Goal: Task Accomplishment & Management: Manage account settings

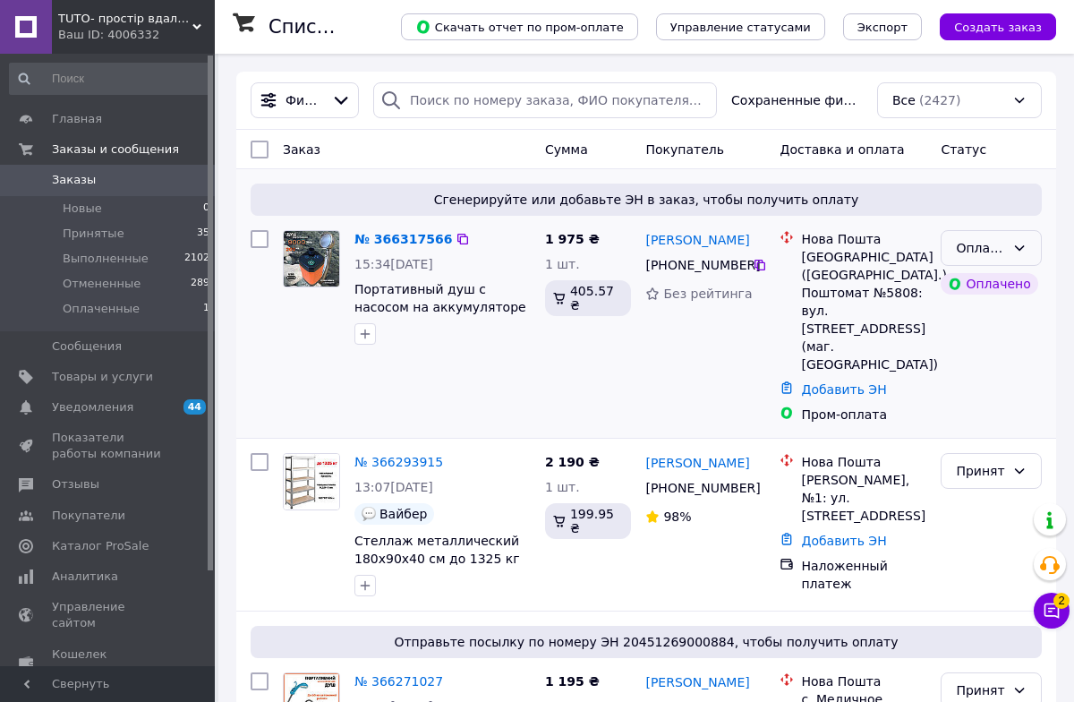
click at [992, 247] on div "Оплаченный" at bounding box center [980, 248] width 49 height 20
click at [982, 278] on li "Принят" at bounding box center [991, 286] width 99 height 32
click at [391, 240] on link "№ 366317566" at bounding box center [398, 239] width 89 height 14
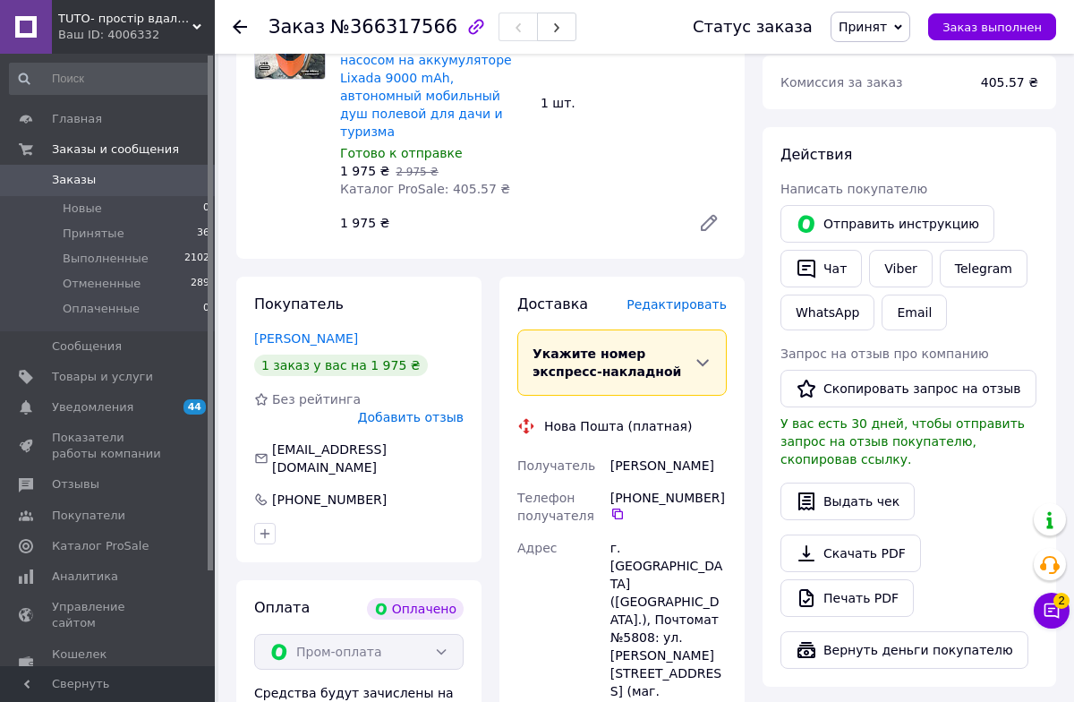
scroll to position [747, 0]
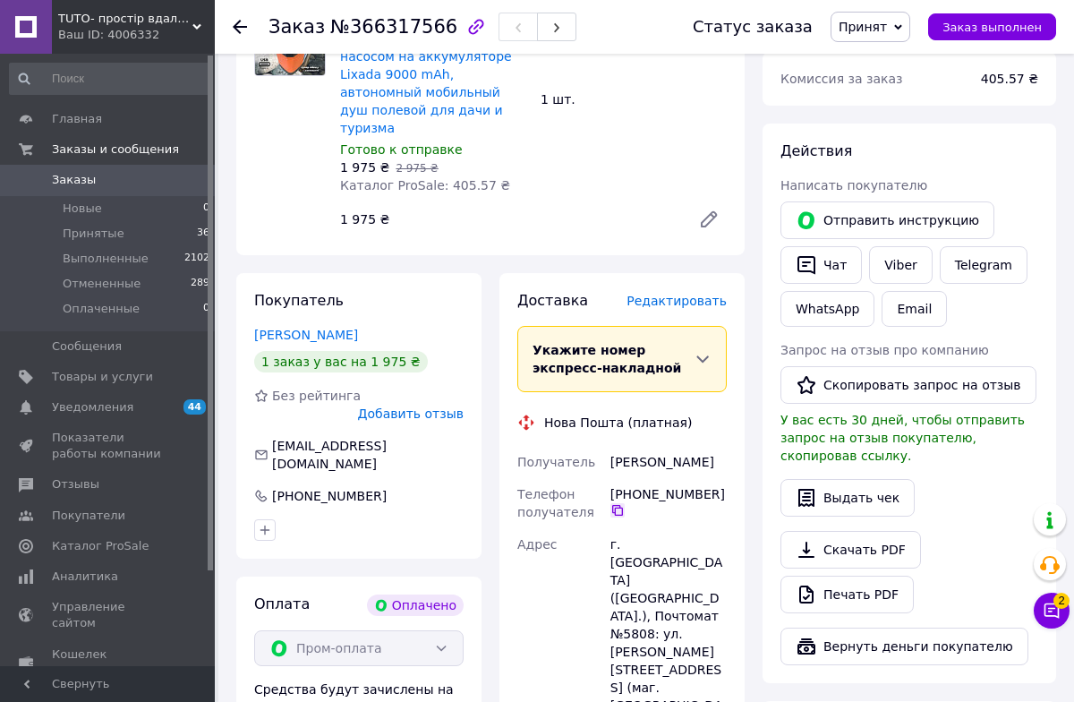
click at [616, 503] on icon at bounding box center [618, 510] width 14 height 14
drag, startPoint x: 612, startPoint y: 424, endPoint x: 713, endPoint y: 429, distance: 101.3
click at [713, 446] on div "[PERSON_NAME]" at bounding box center [669, 462] width 124 height 32
copy div "[PERSON_NAME]"
drag, startPoint x: 621, startPoint y: 502, endPoint x: 653, endPoint y: 506, distance: 31.5
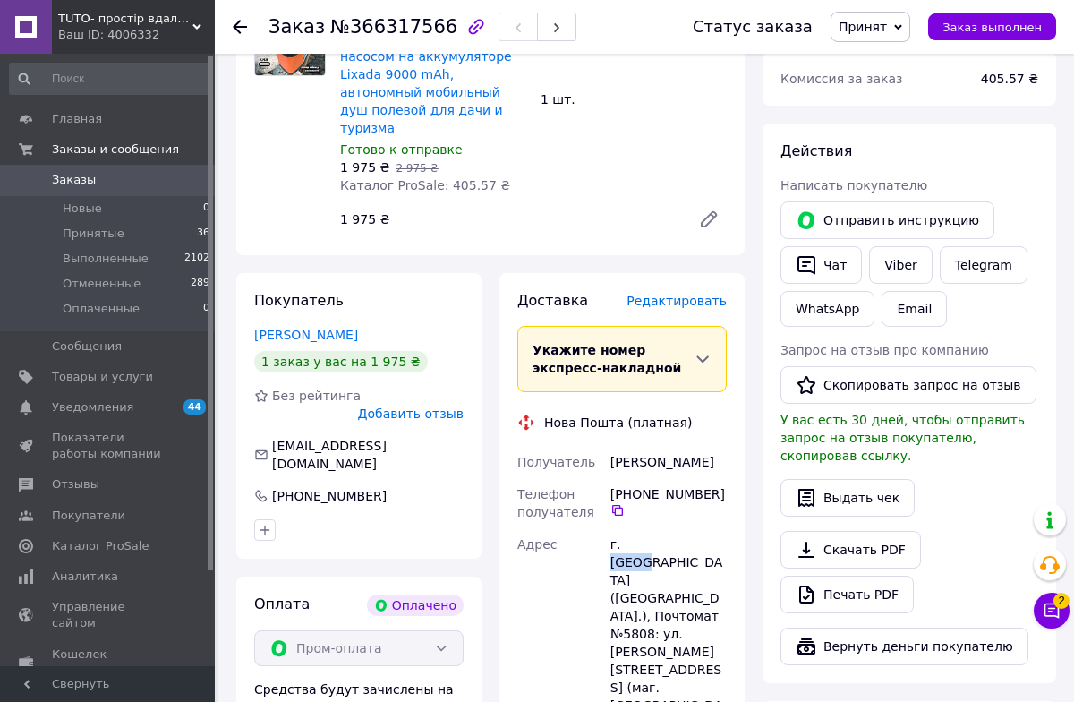
click at [653, 528] on div "г. [GEOGRAPHIC_DATA] ([GEOGRAPHIC_DATA].), Почтомат №5808: ул. [PERSON_NAME][ST…" at bounding box center [669, 633] width 124 height 211
copy div "[GEOGRAPHIC_DATA]"
click at [650, 542] on div "г. [GEOGRAPHIC_DATA] ([GEOGRAPHIC_DATA].), Почтомат №5808: ул. [PERSON_NAME][ST…" at bounding box center [669, 633] width 124 height 211
copy div "5808"
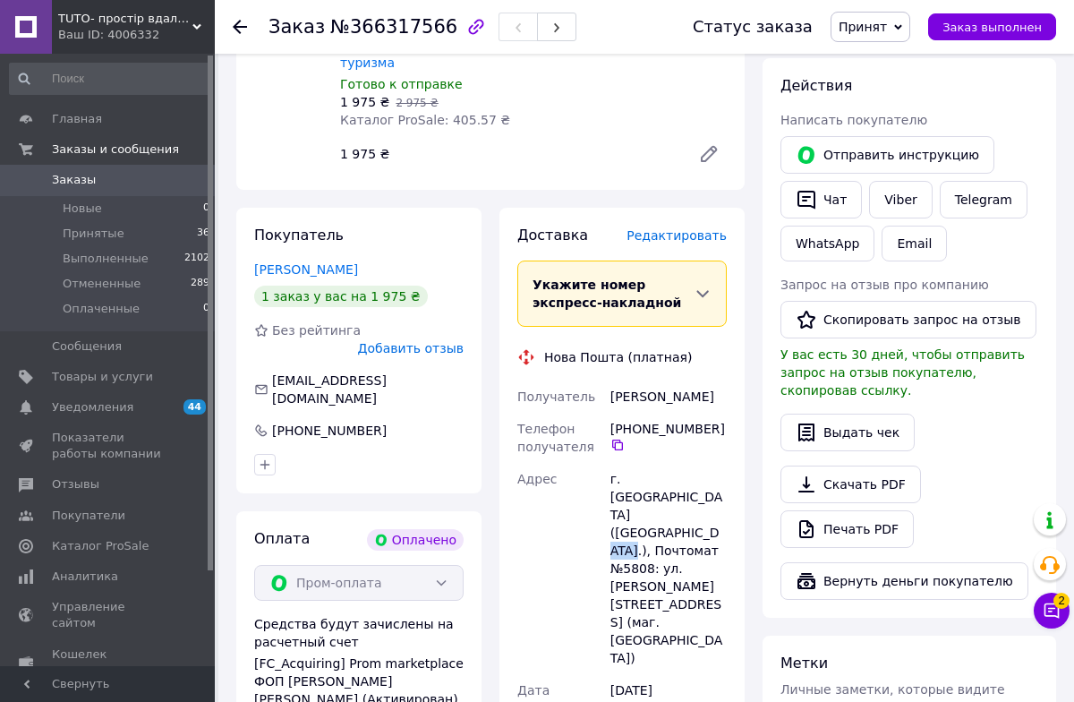
scroll to position [915, 0]
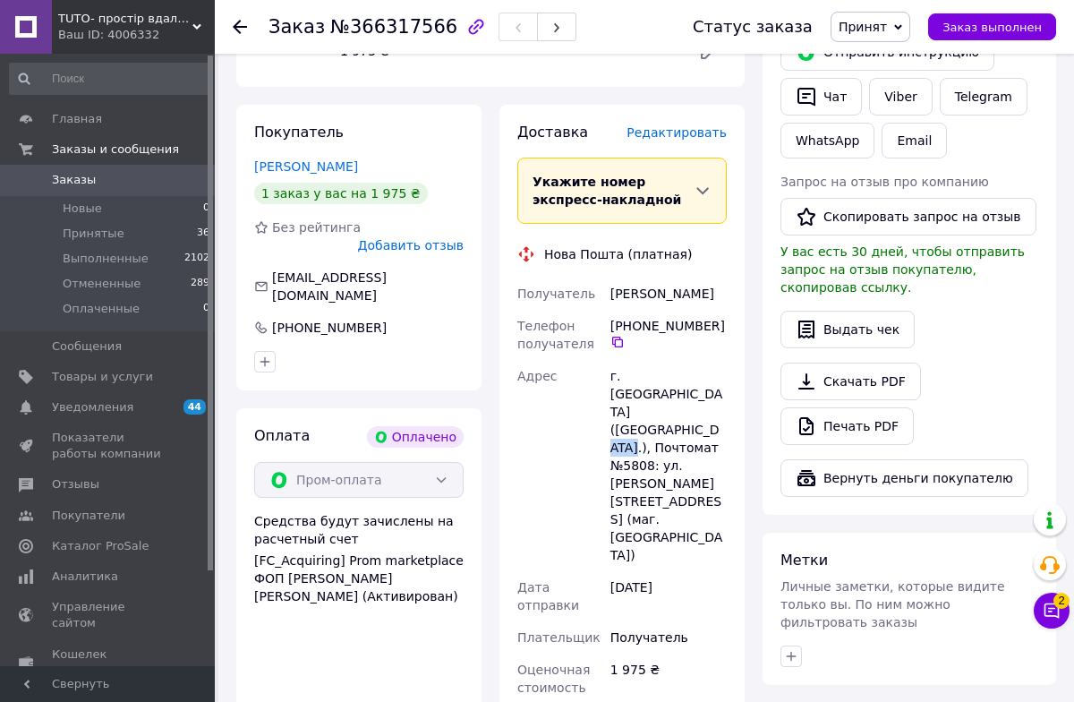
paste input "20451269192955"
type input "20451269192955"
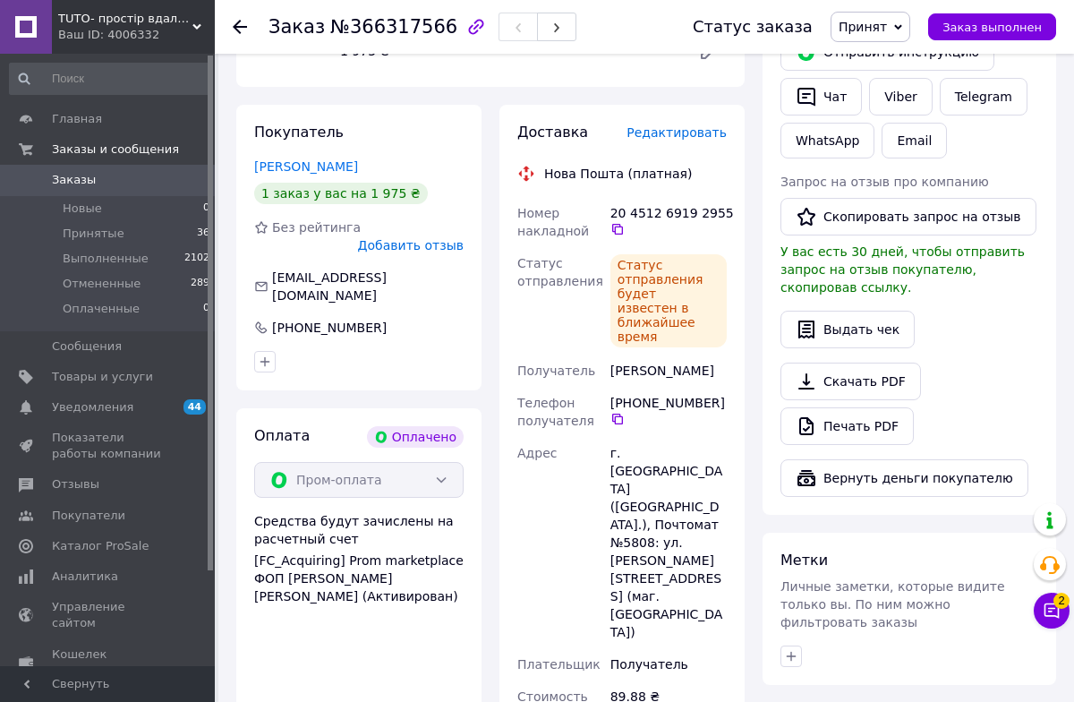
click at [61, 179] on span "Заказы" at bounding box center [74, 180] width 44 height 16
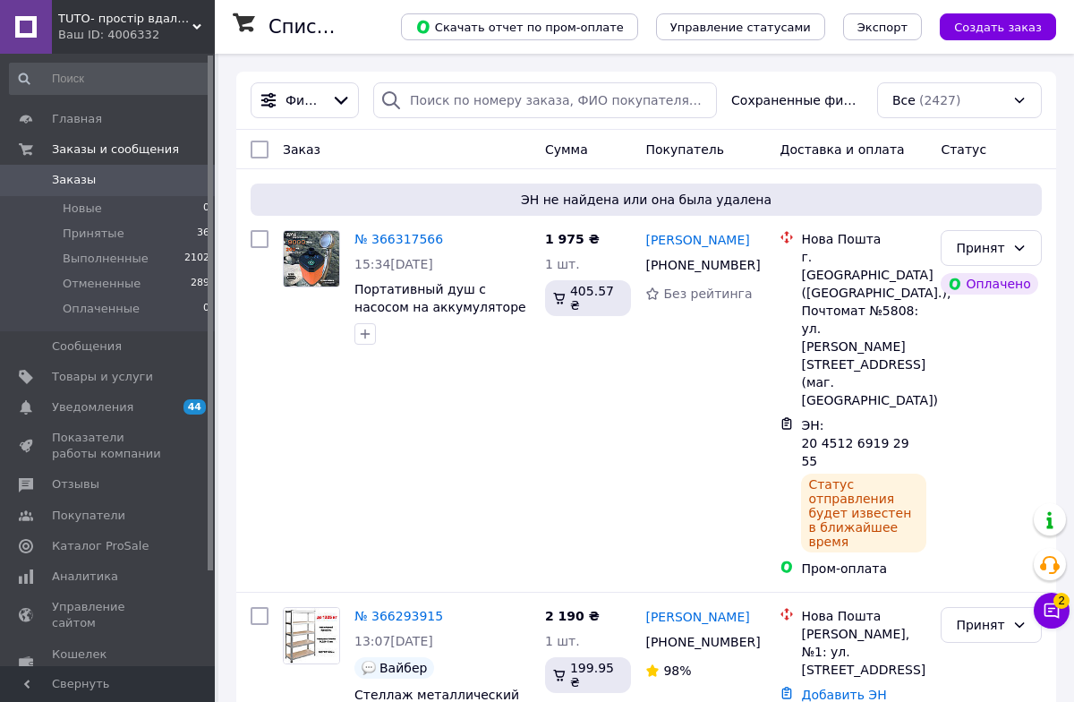
click at [107, 191] on link "Заказы 0" at bounding box center [110, 180] width 220 height 30
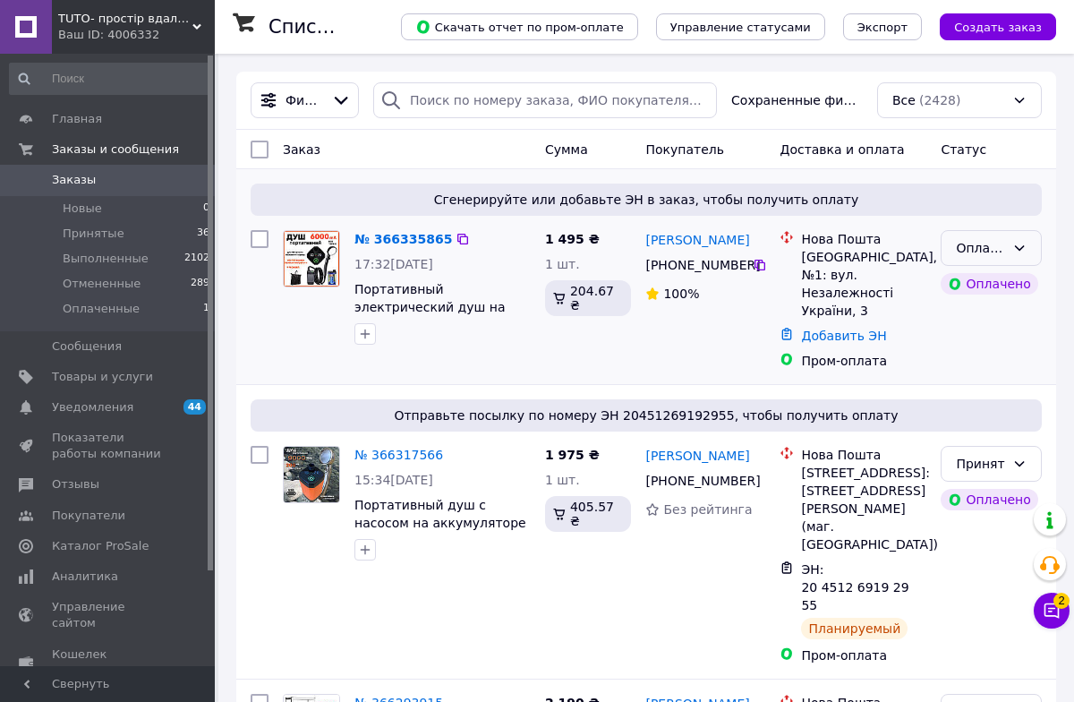
click at [971, 252] on div "Оплаченный" at bounding box center [980, 248] width 49 height 20
click at [974, 283] on li "Принят" at bounding box center [991, 286] width 99 height 32
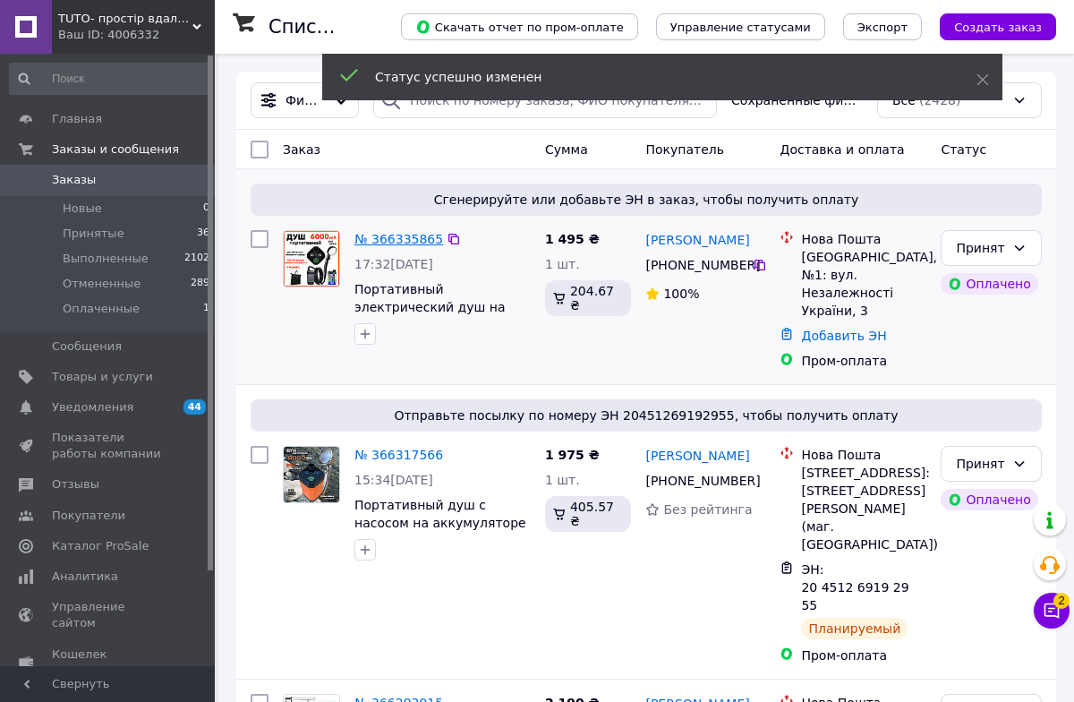
click at [407, 235] on link "№ 366335865" at bounding box center [398, 239] width 89 height 14
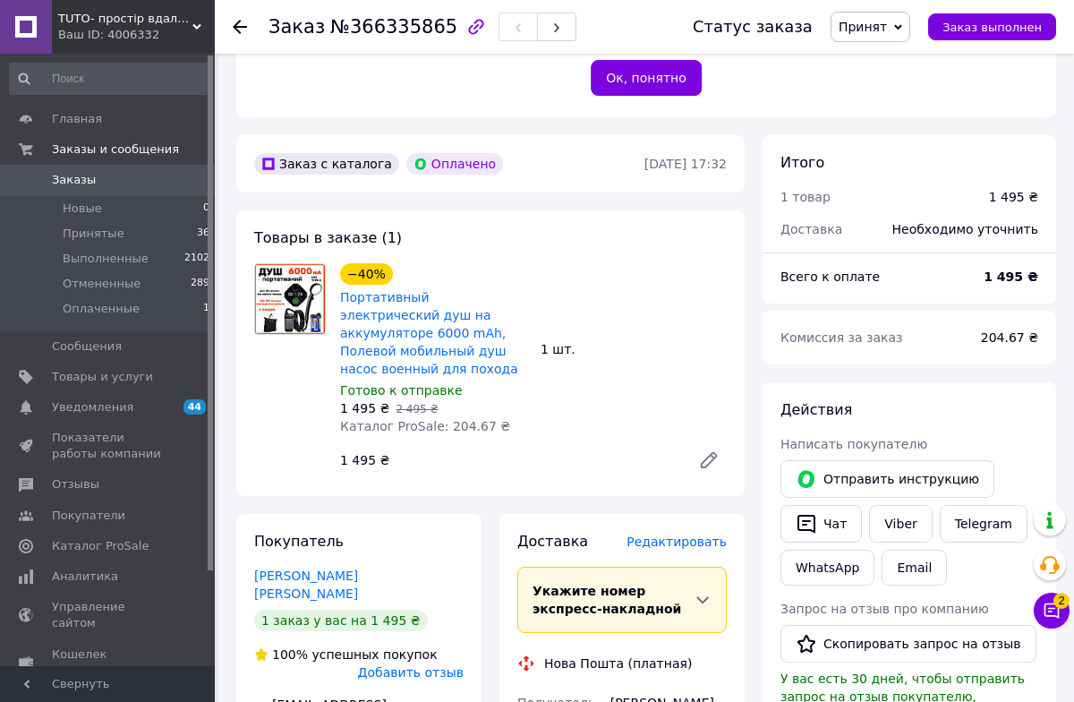
scroll to position [658, 0]
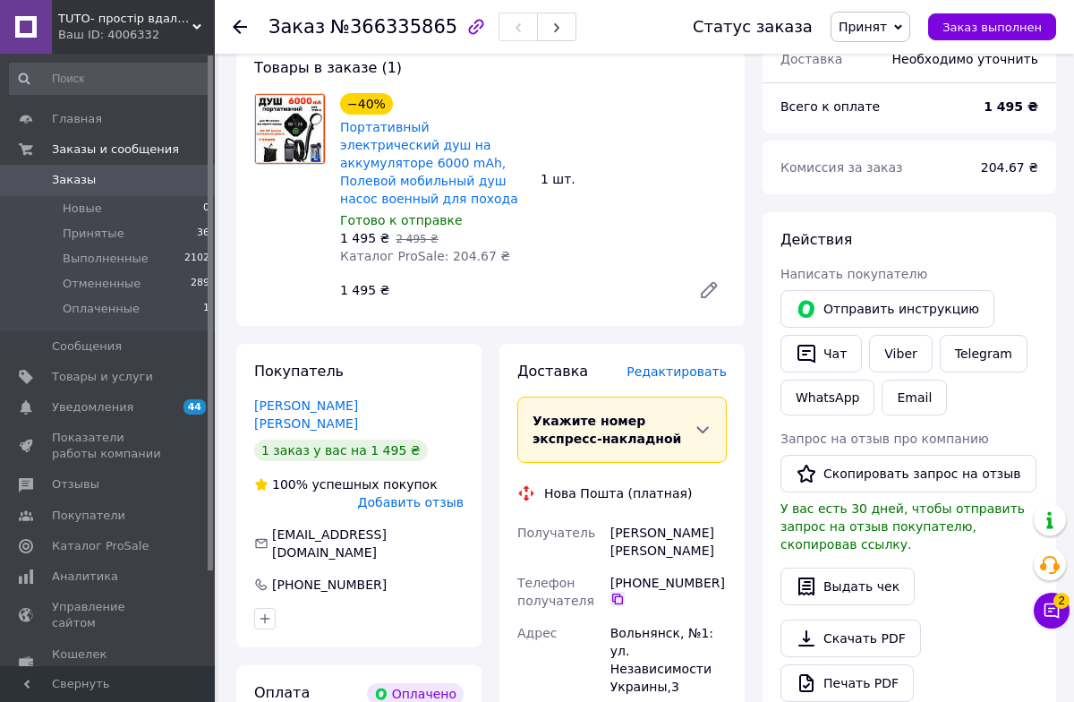
click at [616, 592] on icon at bounding box center [618, 599] width 14 height 14
drag, startPoint x: 612, startPoint y: 495, endPoint x: 696, endPoint y: 514, distance: 85.3
click at [696, 517] on div "Нартенко Олександр" at bounding box center [669, 542] width 124 height 50
copy div "Нартенко Олександр"
drag, startPoint x: 645, startPoint y: 548, endPoint x: 730, endPoint y: 551, distance: 86.0
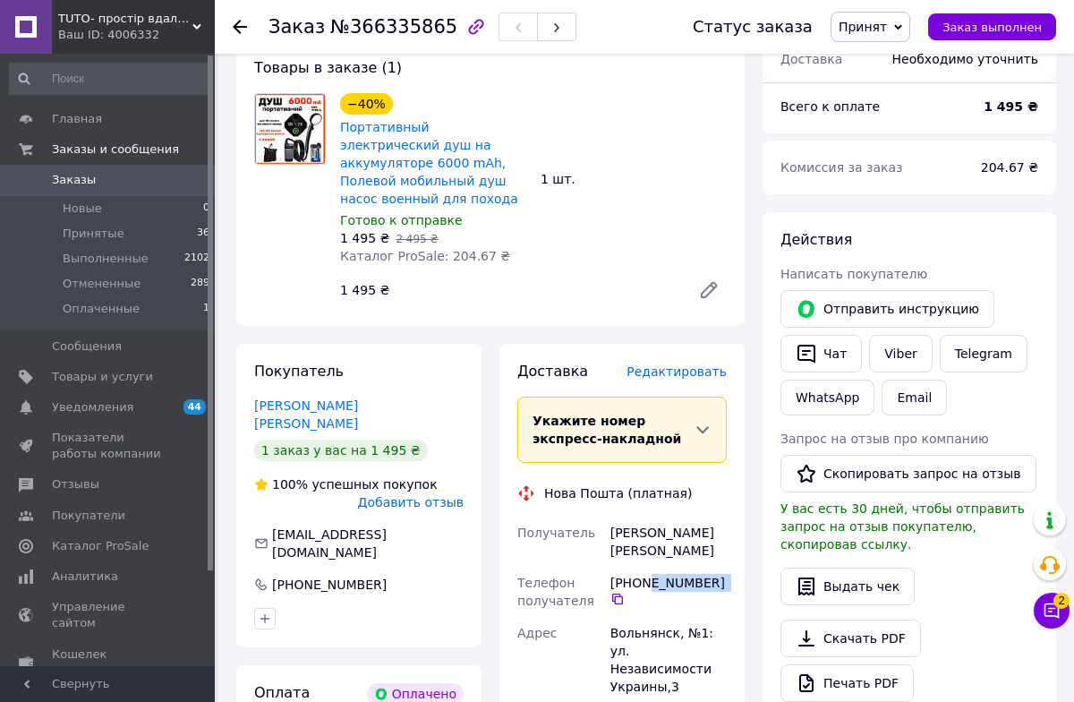
click at [730, 551] on div "Доставка Редактировать Укажите номер экспресс-накладной Обязательно введите ном…" at bounding box center [622, 685] width 245 height 682
copy div "99 328 24 61"
click at [644, 617] on div "Вольнянск, №1: ул. Независимости Украины,3" at bounding box center [669, 660] width 124 height 86
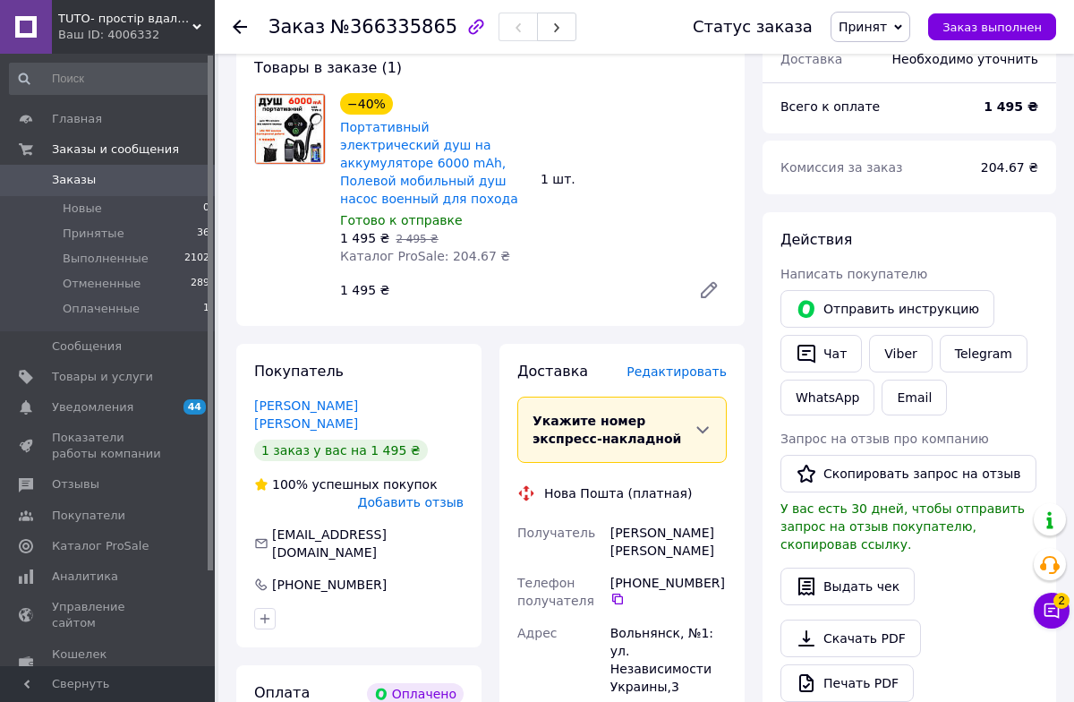
click at [644, 617] on div "Вольнянск, №1: ул. Независимости Украины,3" at bounding box center [669, 660] width 124 height 86
copy div "Вольнянск"
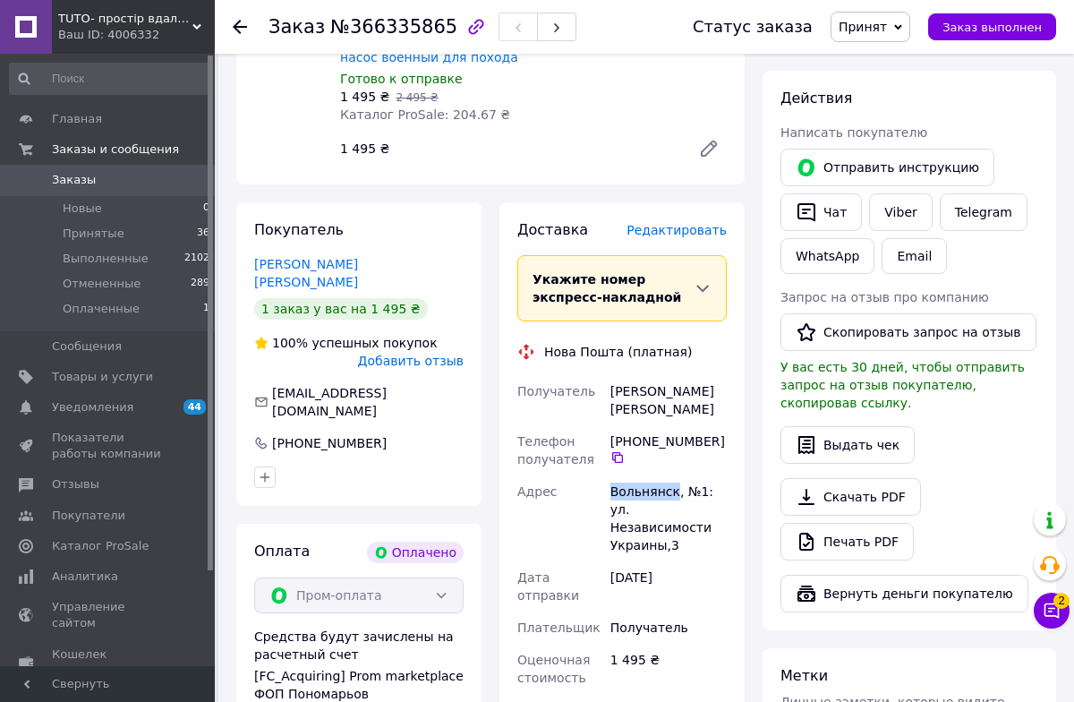
scroll to position [969, 0]
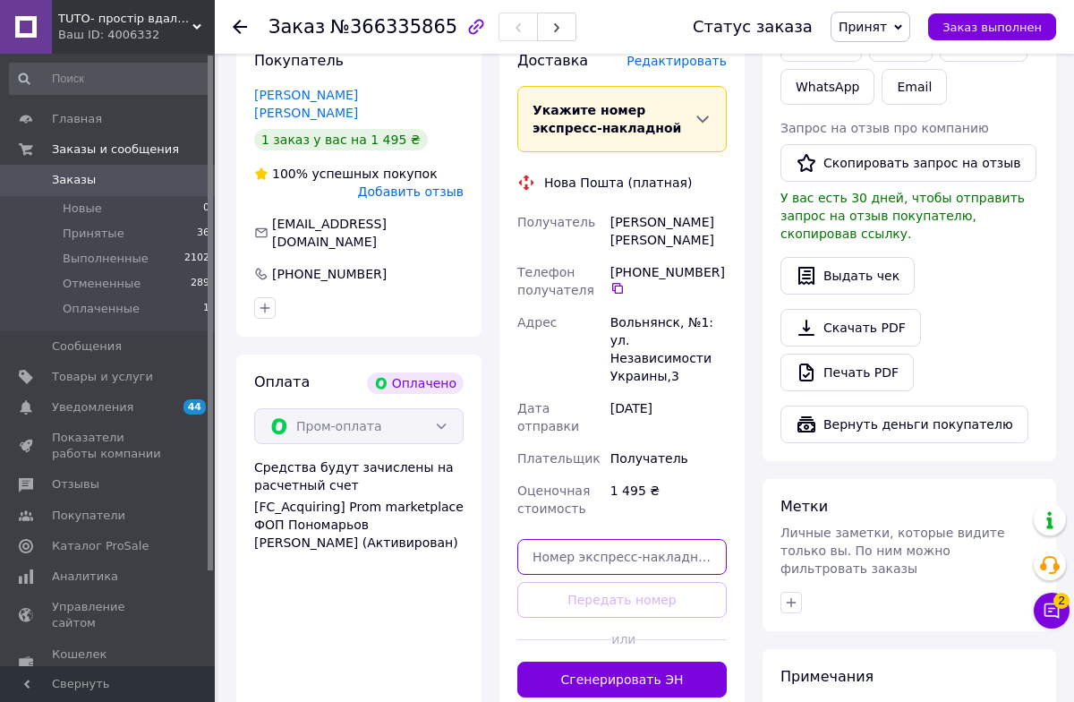
click at [576, 539] on input "text" at bounding box center [621, 557] width 209 height 36
paste input "20451269206388"
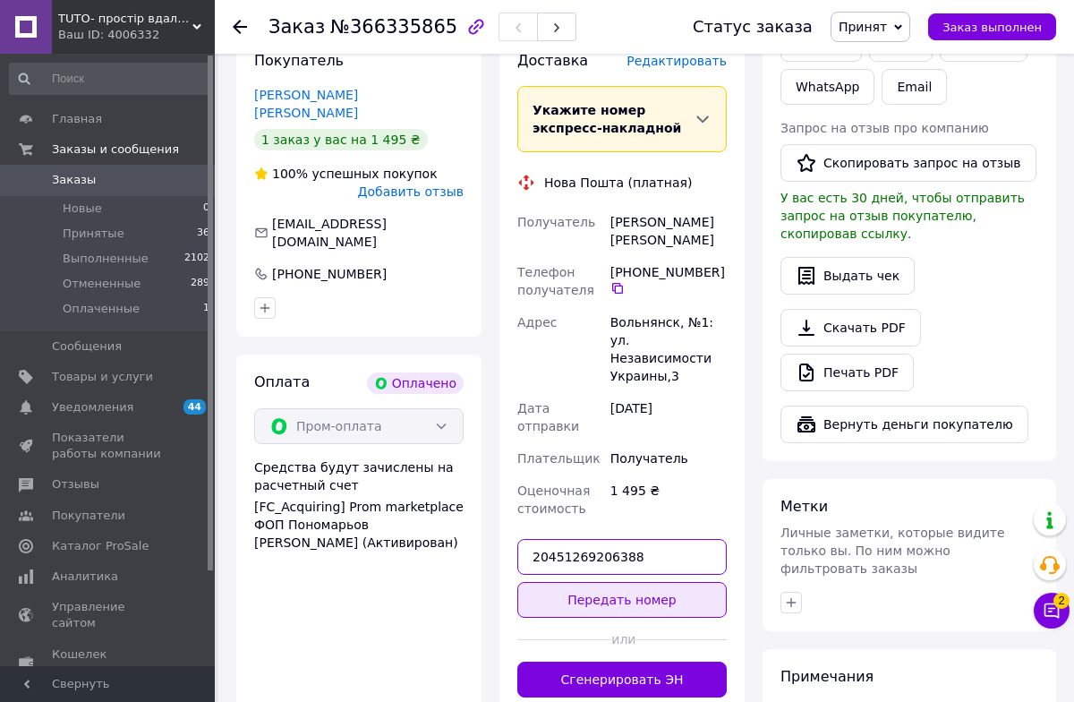
type input "20451269206388"
click at [594, 582] on button "Передать номер" at bounding box center [621, 600] width 209 height 36
